Goal: Communication & Community: Answer question/provide support

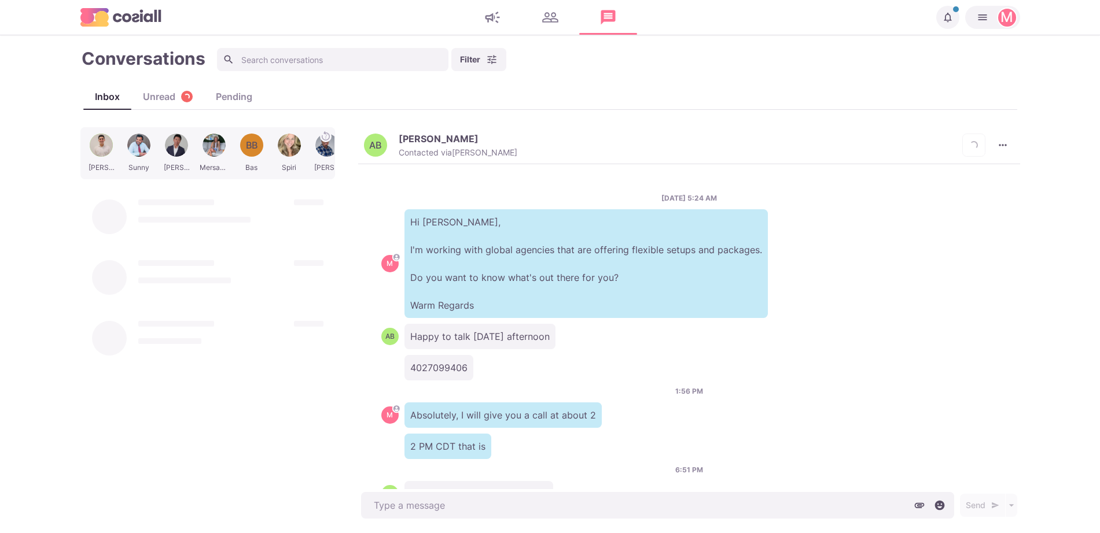
scroll to position [362, 0]
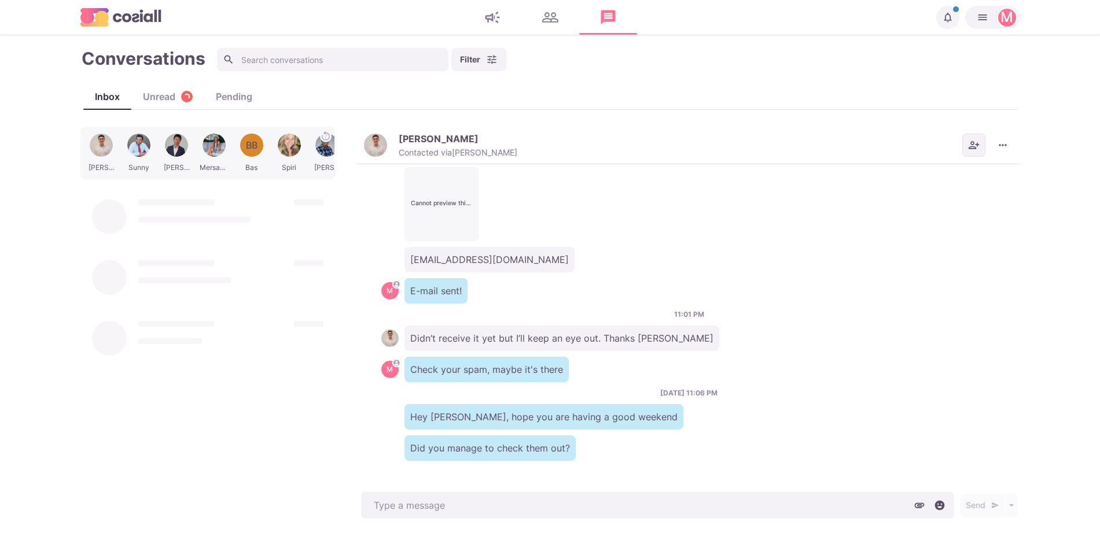
click at [974, 142] on icon "Add add contacts" at bounding box center [974, 145] width 12 height 12
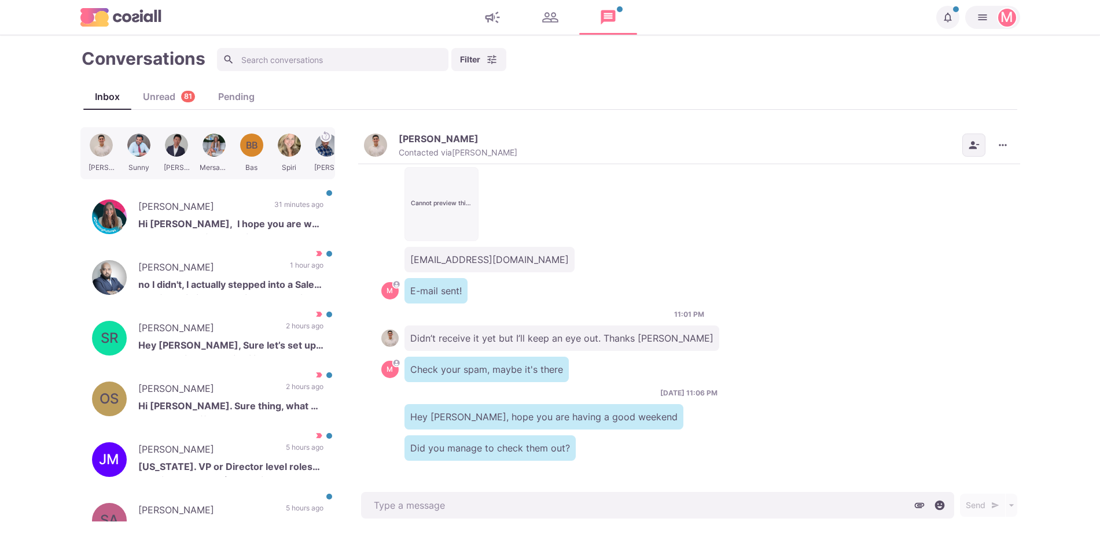
drag, startPoint x: 975, startPoint y: 263, endPoint x: 835, endPoint y: 261, distance: 140.0
click at [835, 261] on div "[EMAIL_ADDRESS][DOMAIN_NAME]" at bounding box center [688, 259] width 615 height 25
drag, startPoint x: 239, startPoint y: 194, endPoint x: 536, endPoint y: 458, distance: 397.0
click at [239, 194] on div "[PERSON_NAME] Hi [PERSON_NAME], I hope you are well and thank you for reaching …" at bounding box center [207, 217] width 255 height 58
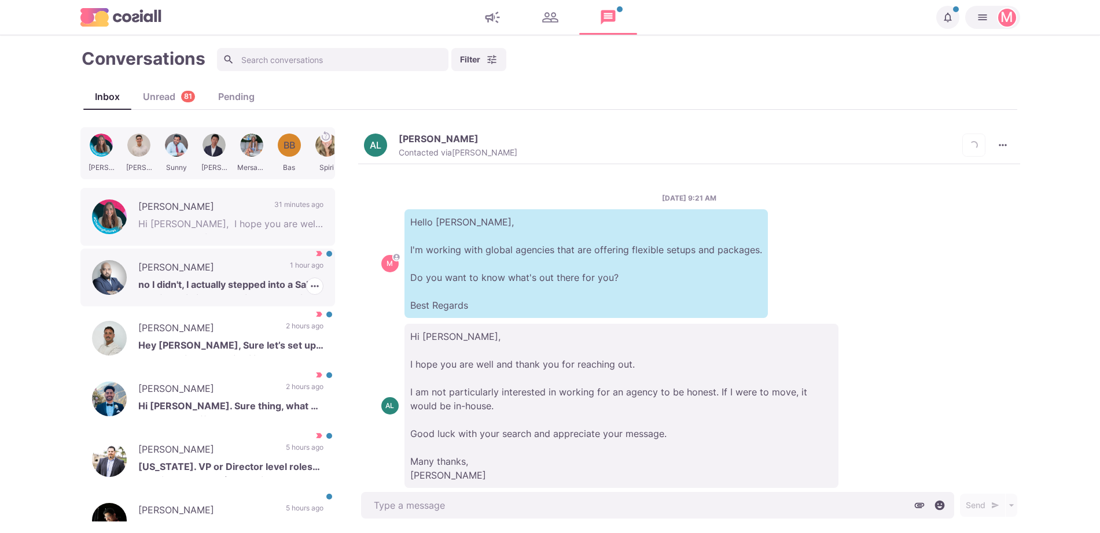
scroll to position [27, 0]
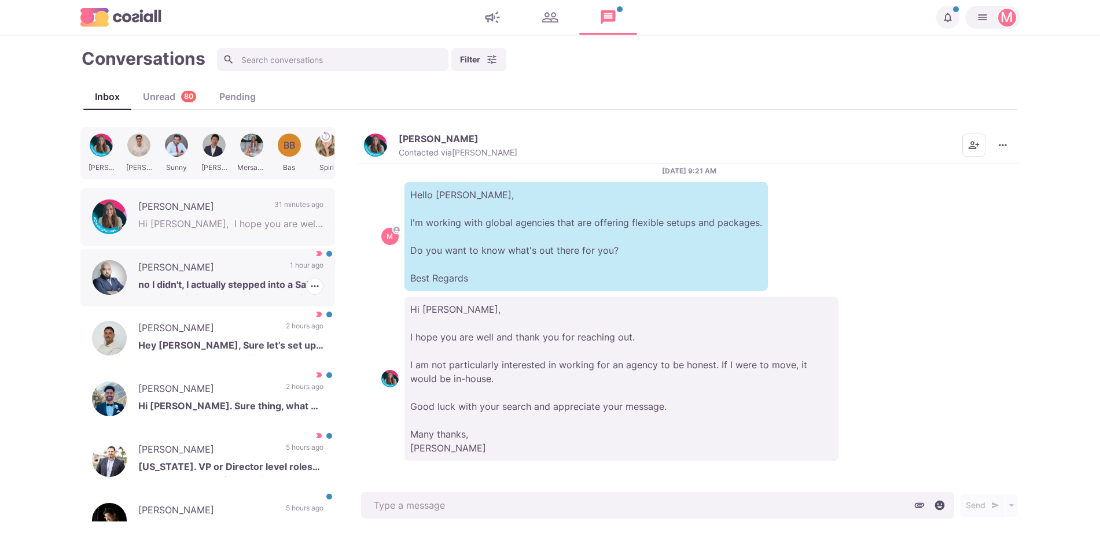
click at [180, 265] on p "[PERSON_NAME]" at bounding box center [208, 268] width 140 height 17
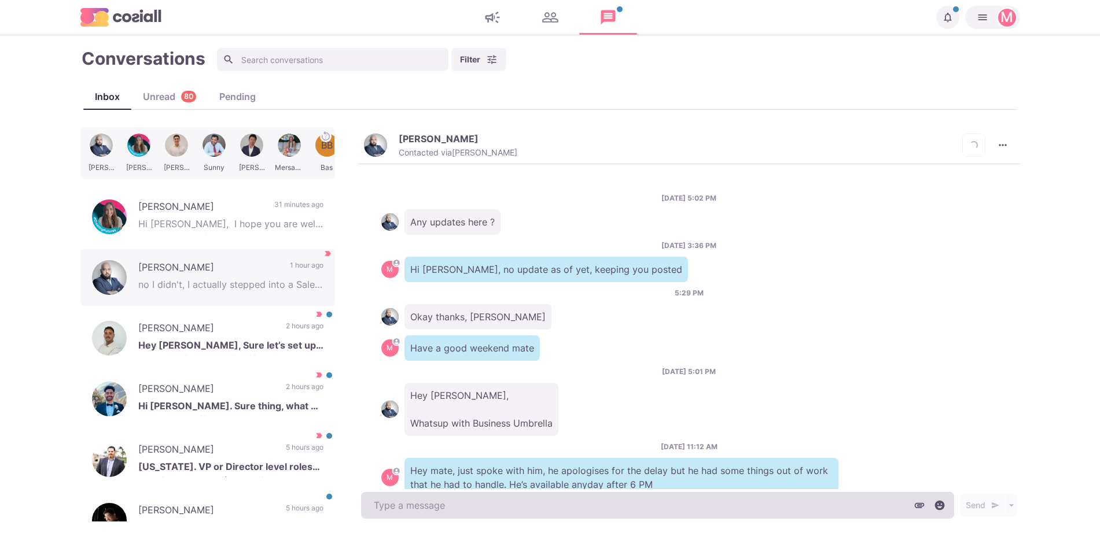
scroll to position [998, 0]
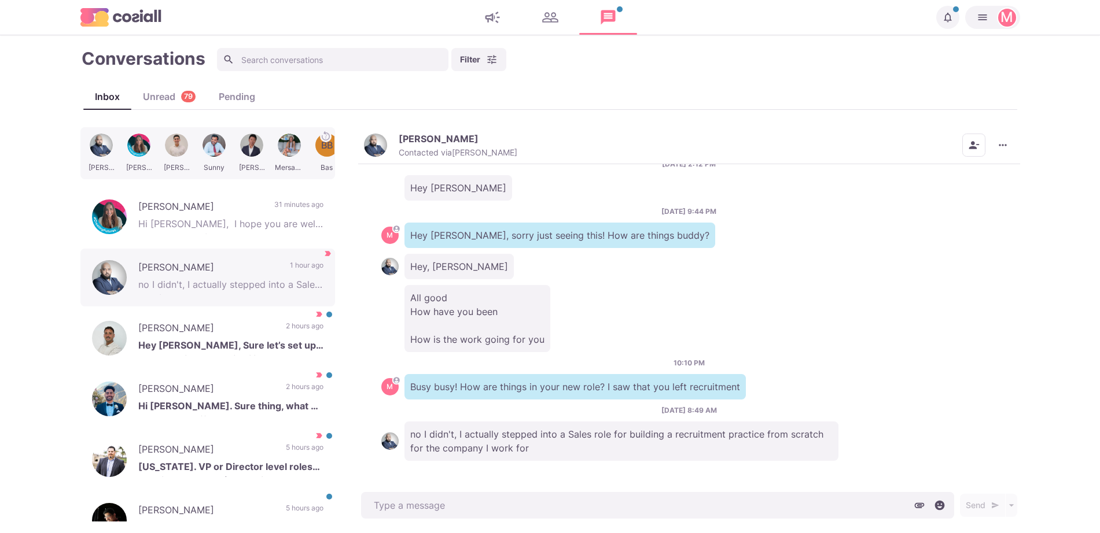
click at [576, 490] on div "Send Schedule Message" at bounding box center [689, 505] width 662 height 32
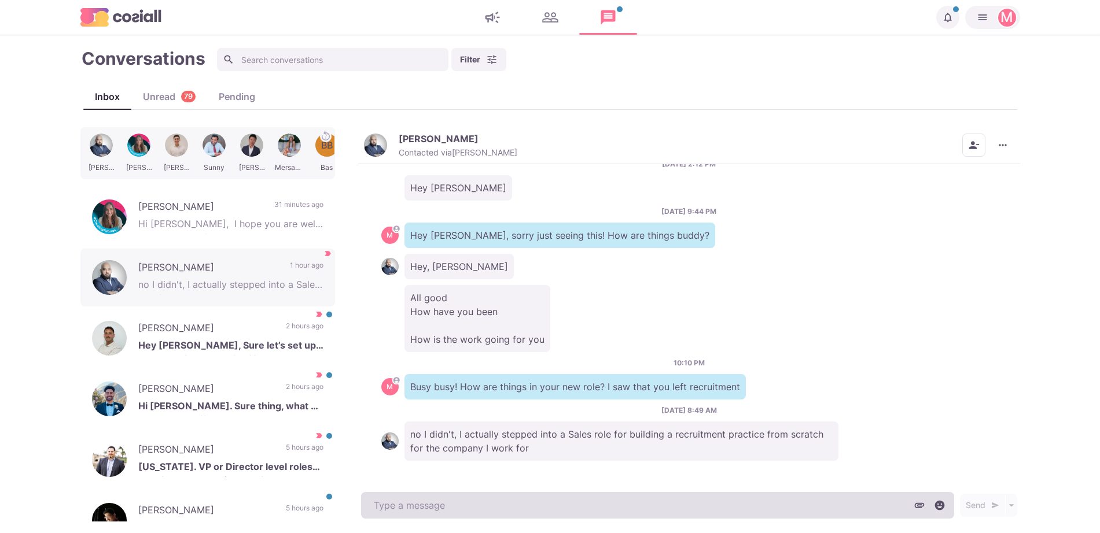
type textarea "x"
type textarea "Oh"
type textarea "x"
type textarea "Ohh"
type textarea "x"
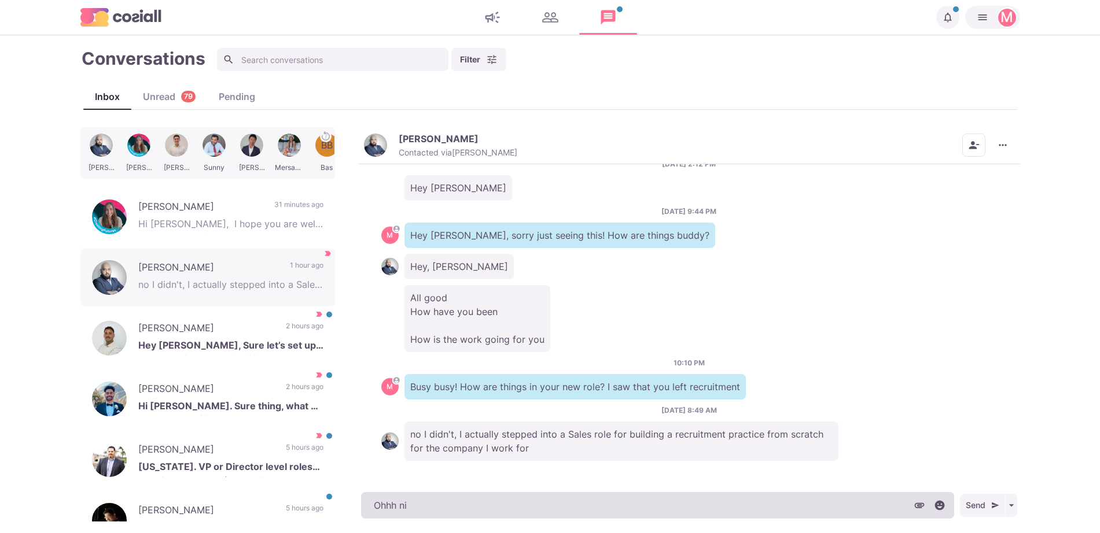
type textarea "Ohhh nic"
type textarea "x"
type textarea "Ohhh nice"
type textarea "x"
type textarea "Ohhh nice! S"
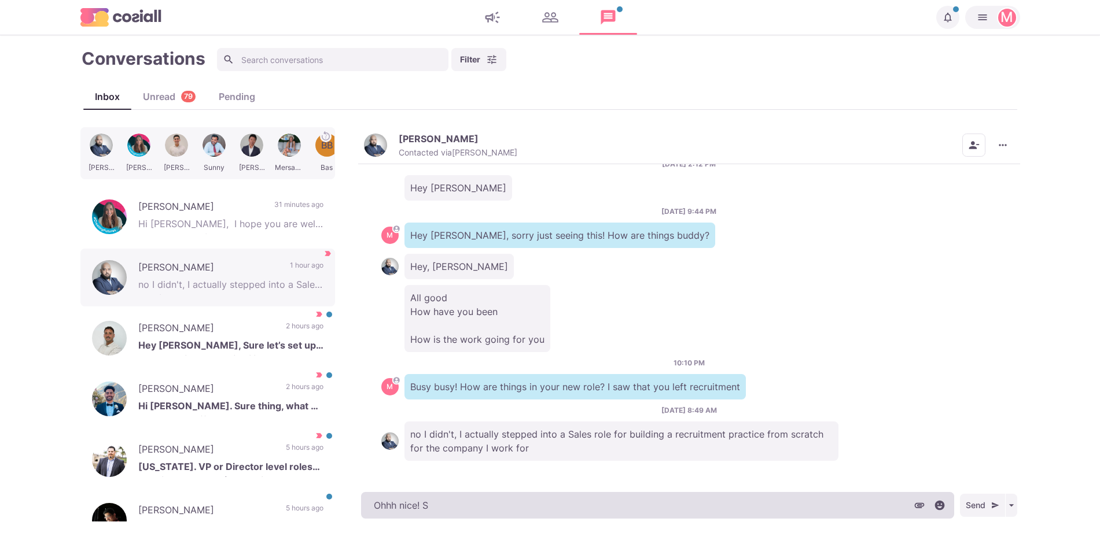
type textarea "x"
type textarea "Ohhh nice! Sounds"
type textarea "x"
type textarea "Ohhh nice! Sounds e"
type textarea "x"
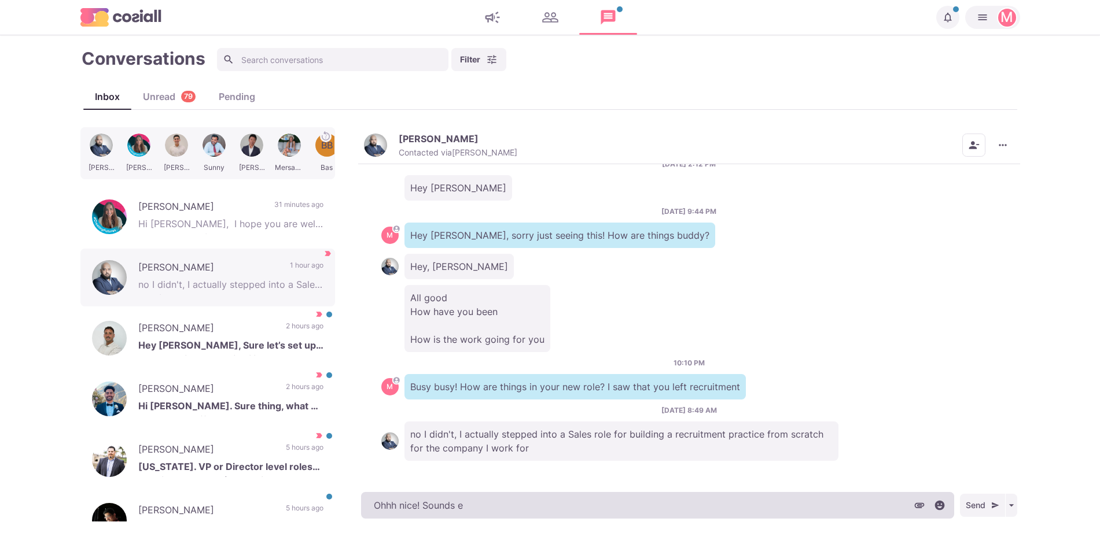
type textarea "Ohhh nice! Sounds ex"
type textarea "x"
type textarea "Ohhh nice! Sounds exc"
type textarea "x"
type textarea "Ohhh nice! Sounds exci"
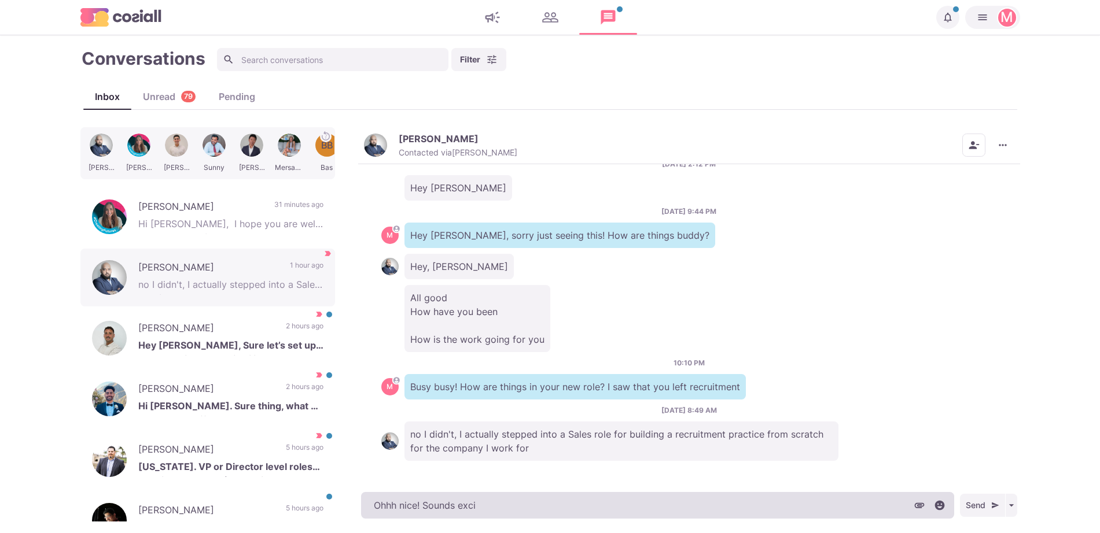
type textarea "x"
type textarea "Ohhh nice! Sounds excit"
type textarea "x"
type textarea "Ohhh nice! Sounds exciti"
type textarea "x"
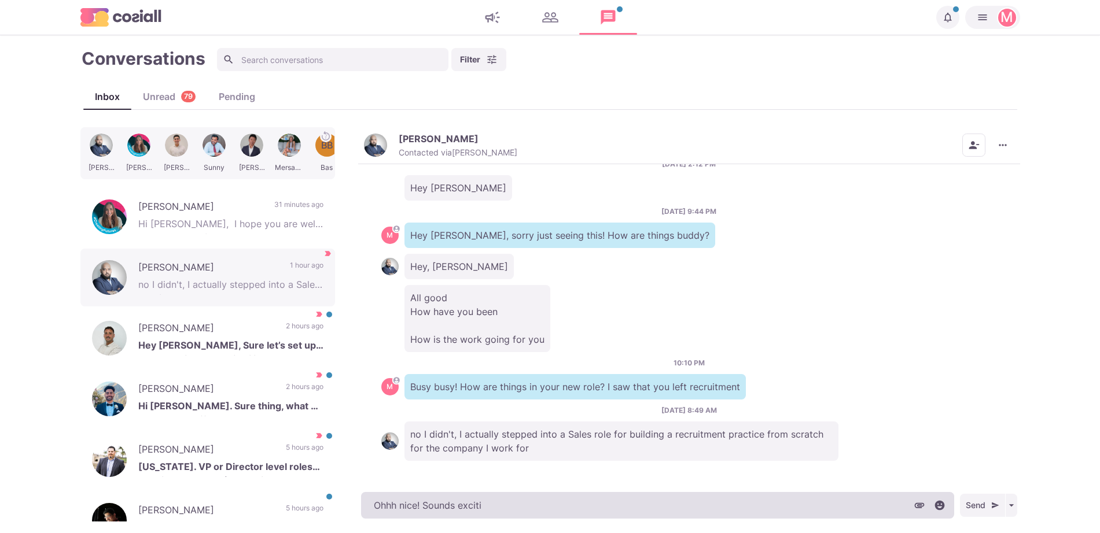
type textarea "Ohhh nice! Sounds excitin"
type textarea "x"
type textarea "Ohhh nice! Sounds exciting"
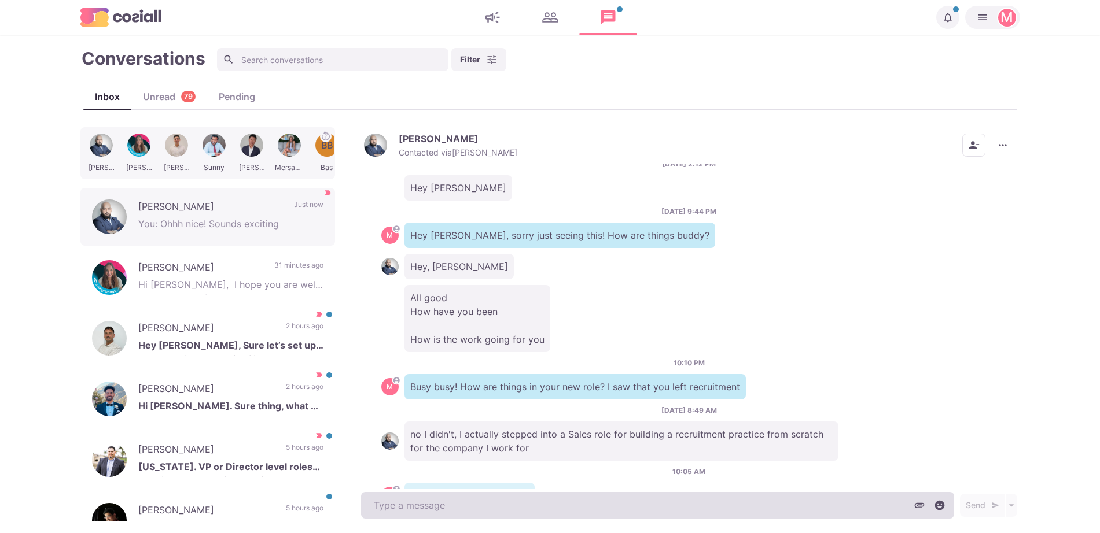
scroll to position [1045, 0]
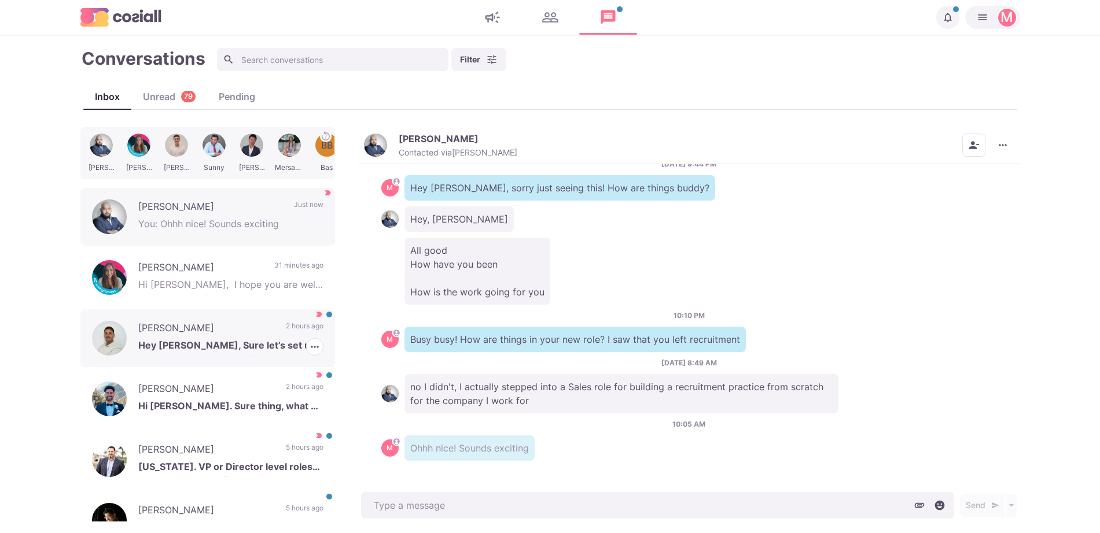
click at [301, 329] on p "2 hours ago" at bounding box center [305, 329] width 38 height 17
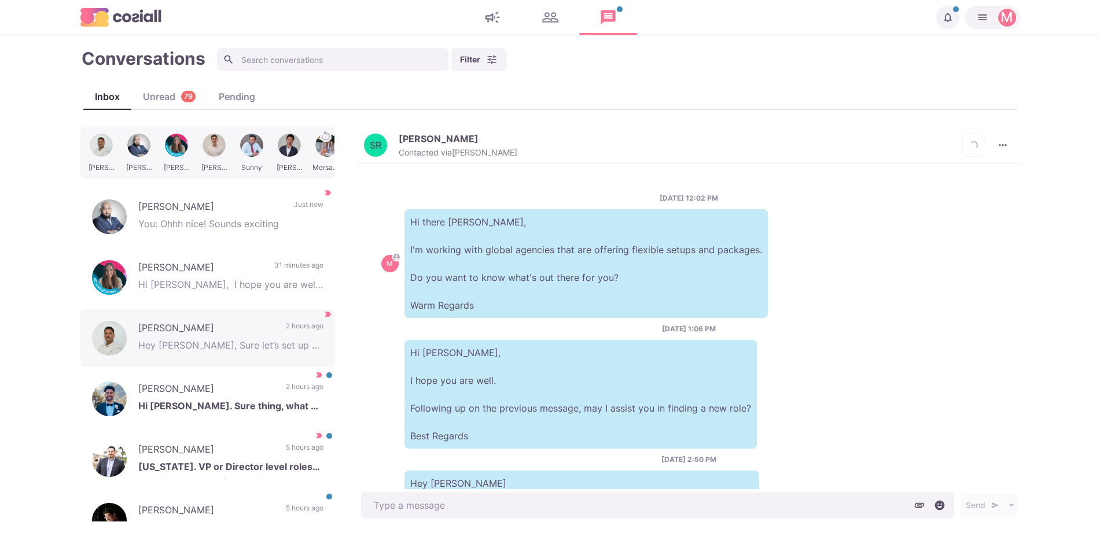
click at [203, 522] on main "Conversations Filter Status Campaign Contact Mark conversations as important wh…" at bounding box center [550, 284] width 1100 height 498
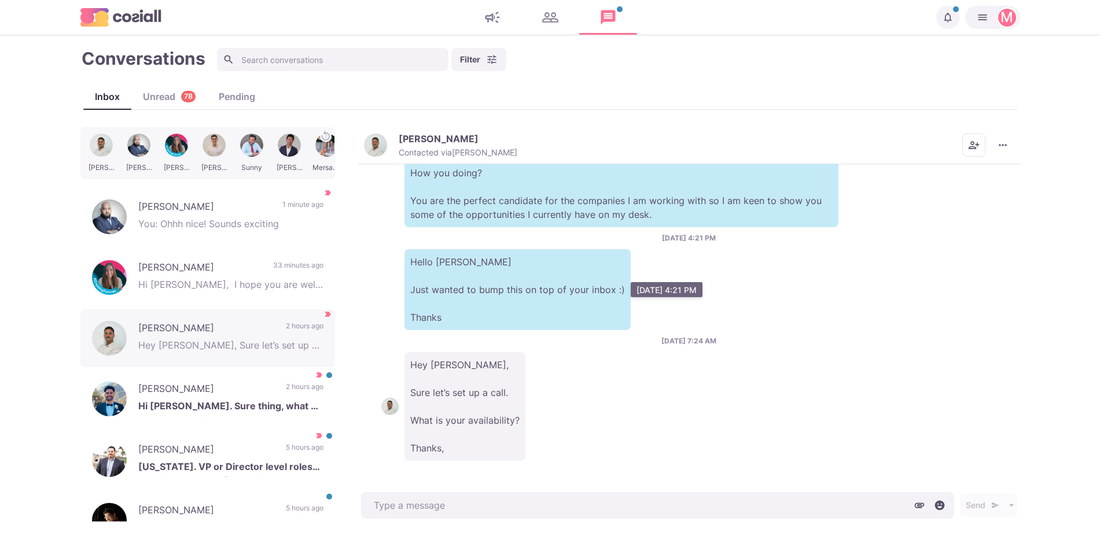
click at [496, 304] on p "Hello [PERSON_NAME] Just wanted to bump this on top of your inbox :) Thanks" at bounding box center [517, 289] width 226 height 81
click at [375, 152] on img "button" at bounding box center [375, 145] width 23 height 23
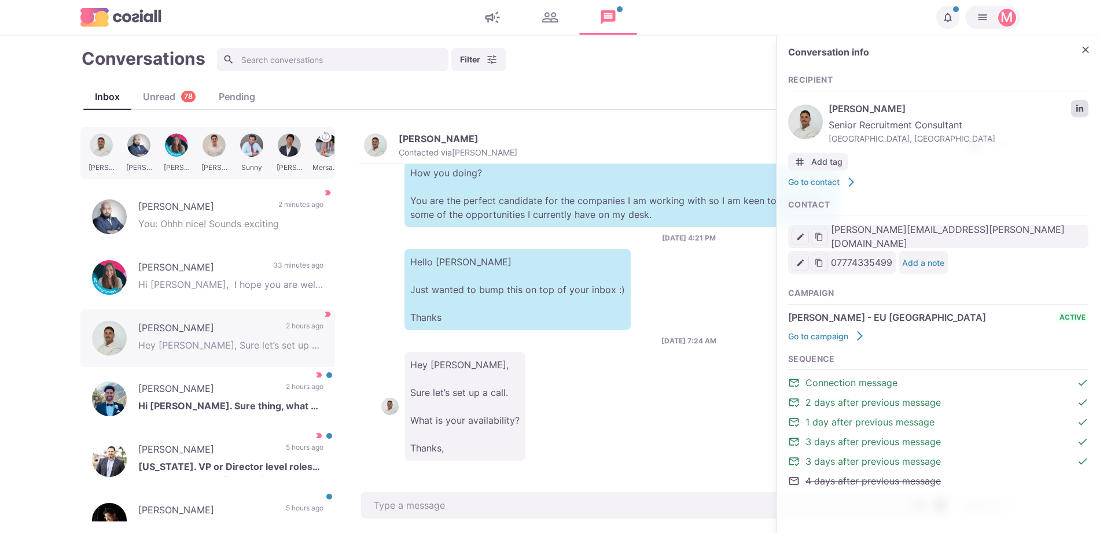
click at [1079, 107] on icon "LinkedIn profile link" at bounding box center [1079, 108] width 7 height 7
click at [1083, 41] on div "Conversation info Recipient [PERSON_NAME] Senior Recruitment Consultant [GEOGRA…" at bounding box center [937, 273] width 323 height 476
click at [1084, 48] on icon "Close" at bounding box center [1085, 49] width 7 height 7
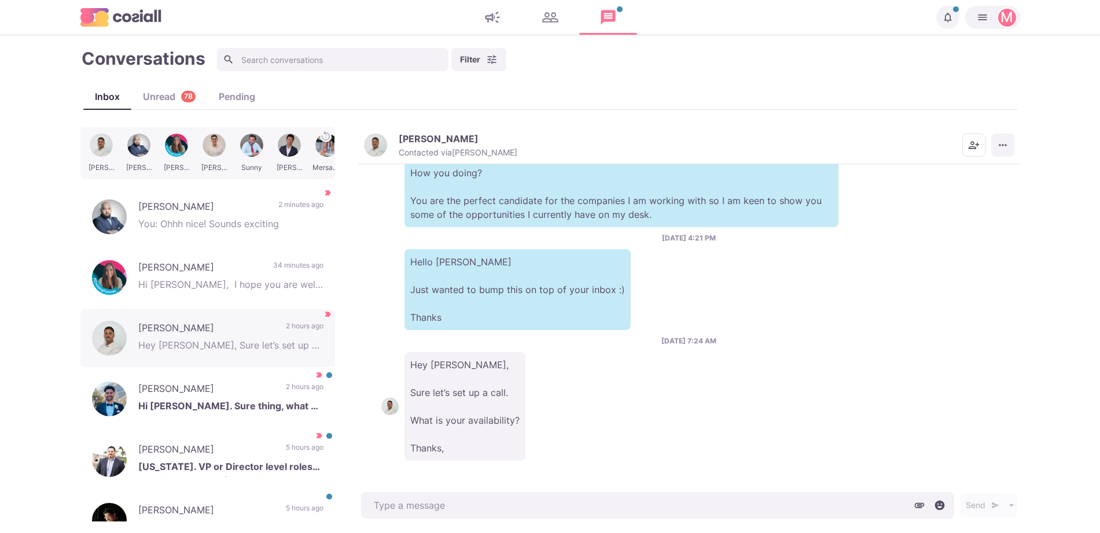
click at [1006, 154] on button "More menu" at bounding box center [1002, 145] width 23 height 23
click at [955, 191] on button "Mark as Not Important" at bounding box center [957, 192] width 112 height 18
click at [997, 150] on icon "More menu" at bounding box center [1003, 145] width 12 height 12
click at [248, 411] on p "Hi [PERSON_NAME]. Sure thing, what do you have to offer?" at bounding box center [230, 407] width 185 height 17
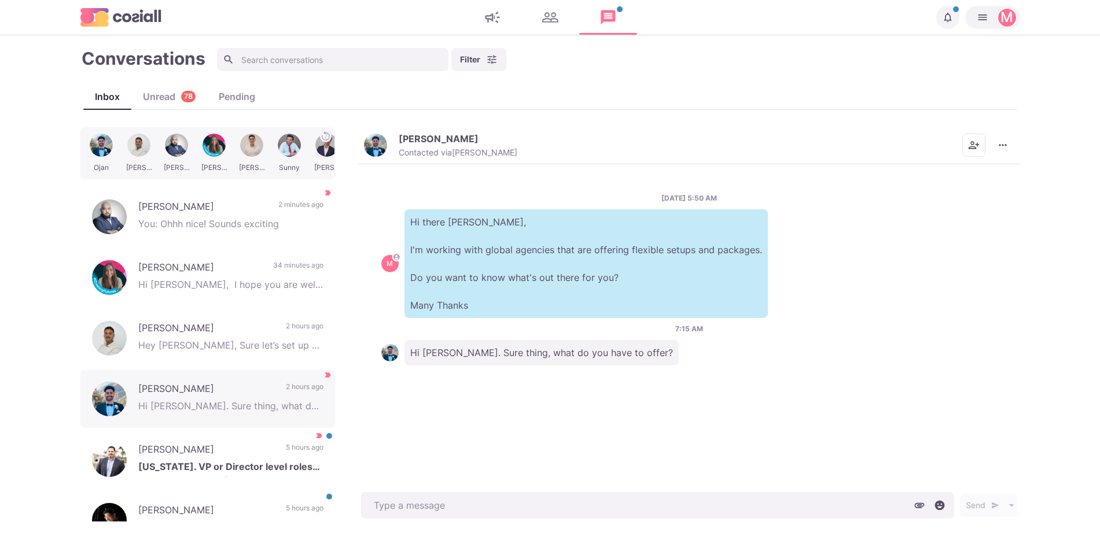
click at [370, 149] on img "button" at bounding box center [375, 145] width 23 height 23
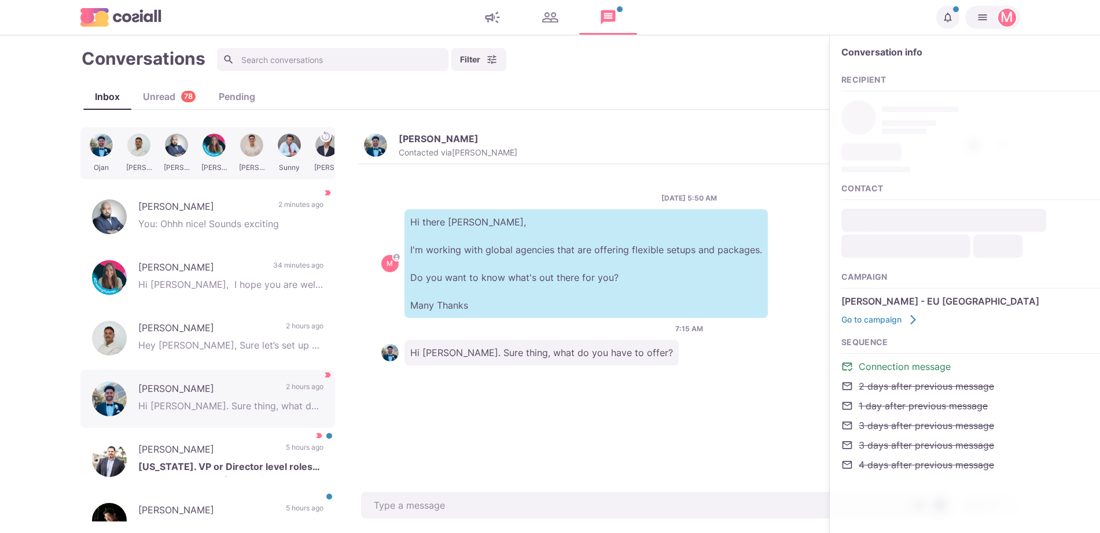
type textarea "x"
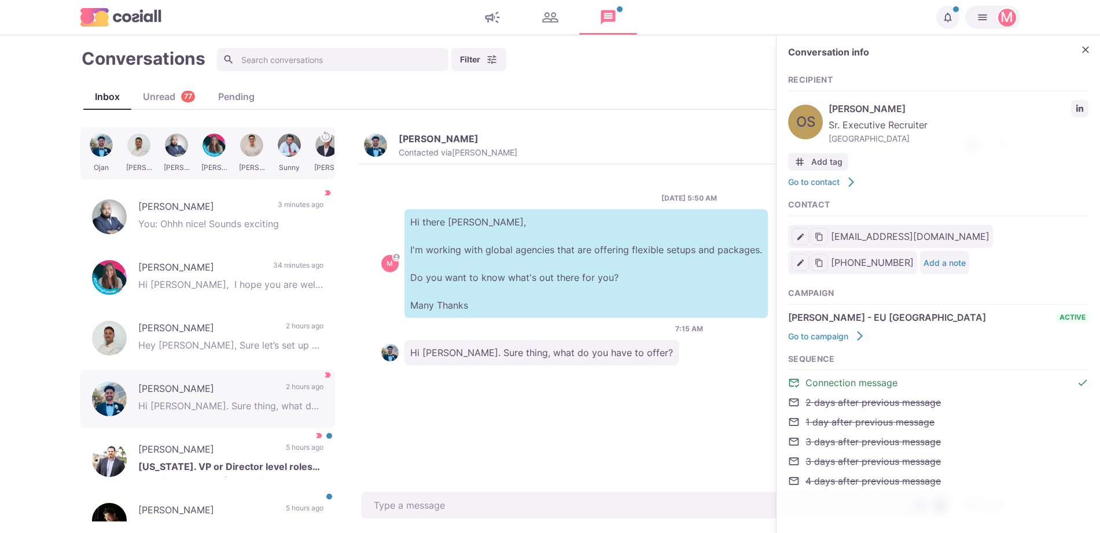
type input "[EMAIL_ADDRESS][DOMAIN_NAME]"
type input "[PHONE_NUMBER]"
click at [1074, 106] on link "LinkedIn profile link" at bounding box center [1079, 108] width 17 height 17
type textarea "x"
